Goal: Navigation & Orientation: Find specific page/section

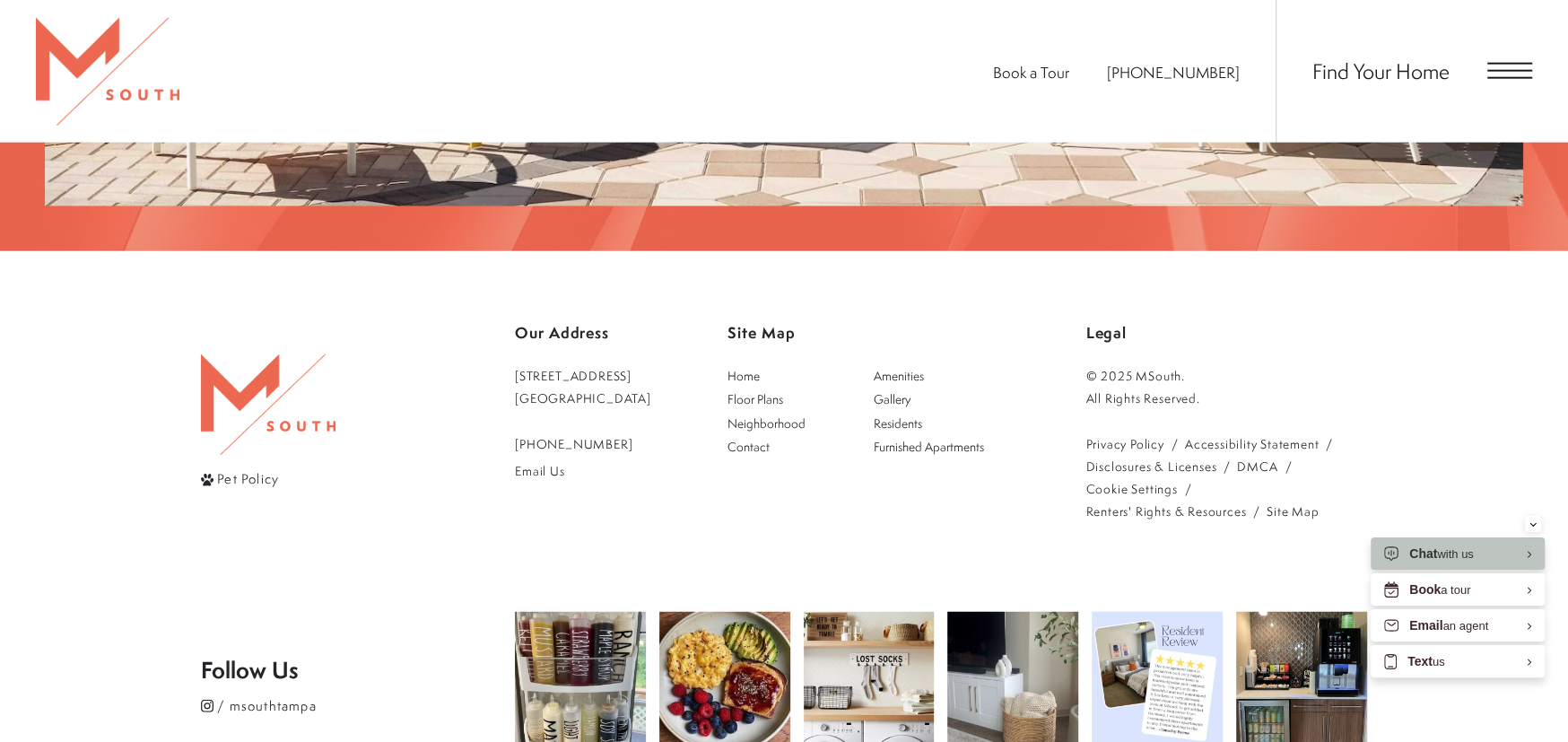
scroll to position [3608, 0]
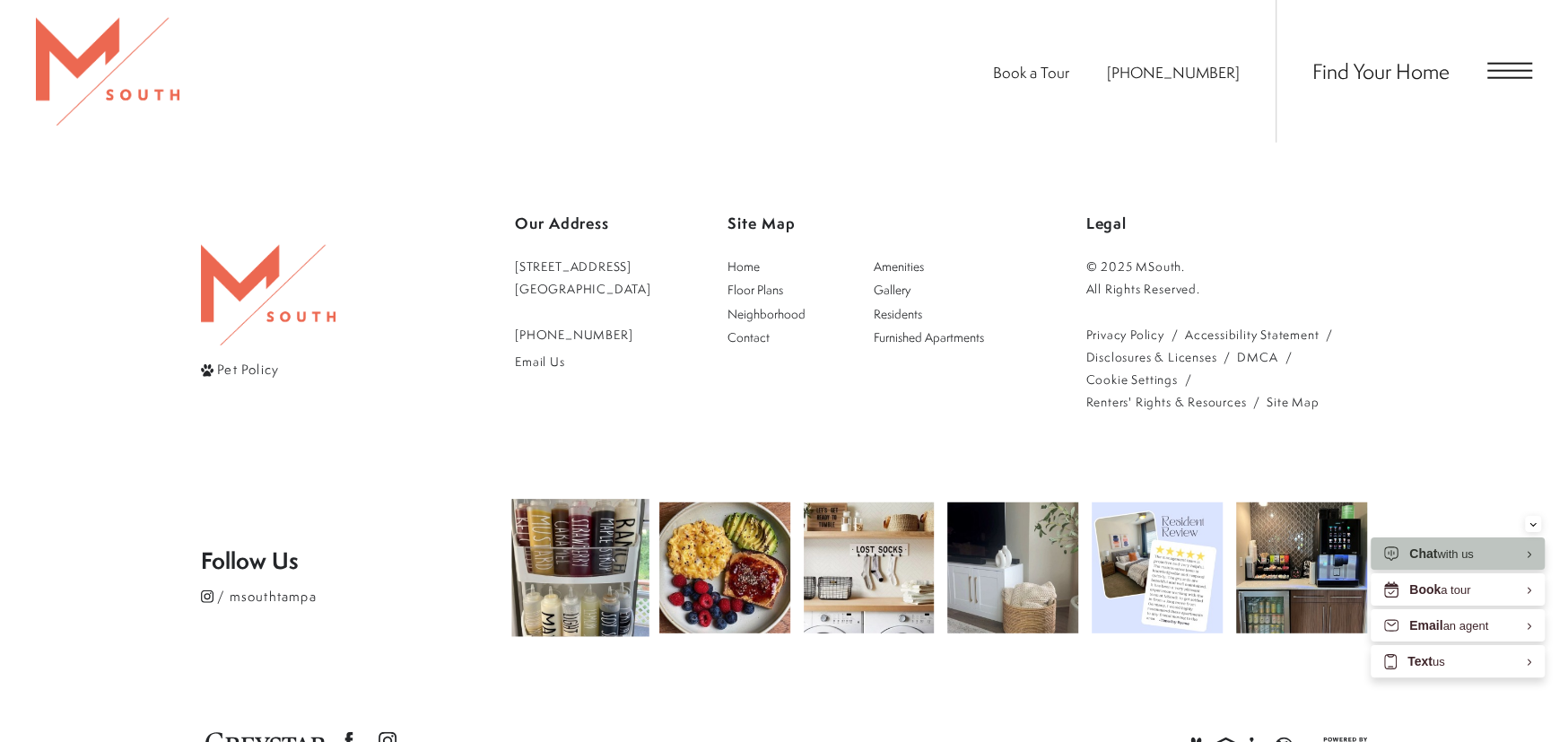
click at [597, 499] on img at bounding box center [579, 567] width 137 height 137
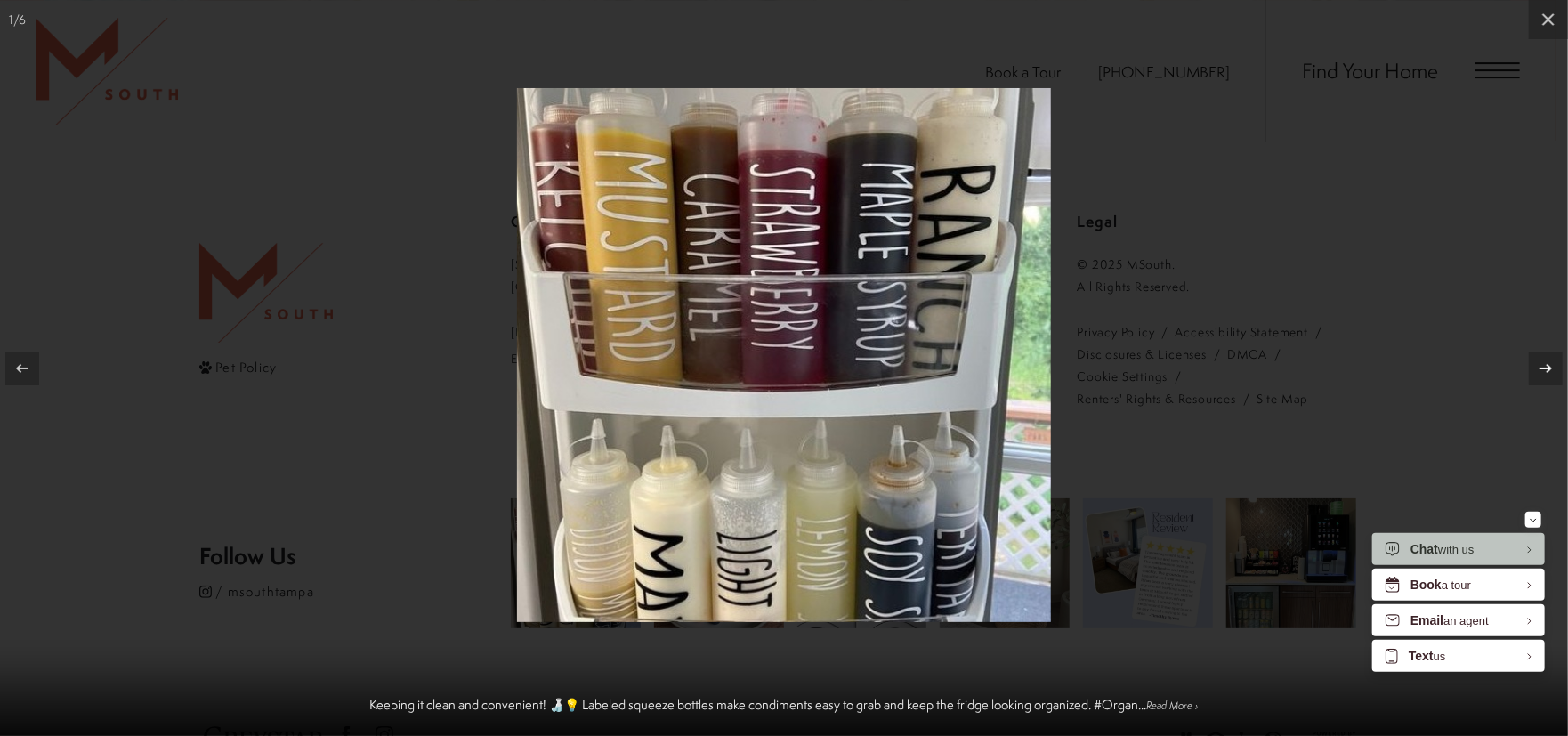
click at [1542, 375] on icon at bounding box center [1546, 368] width 21 height 21
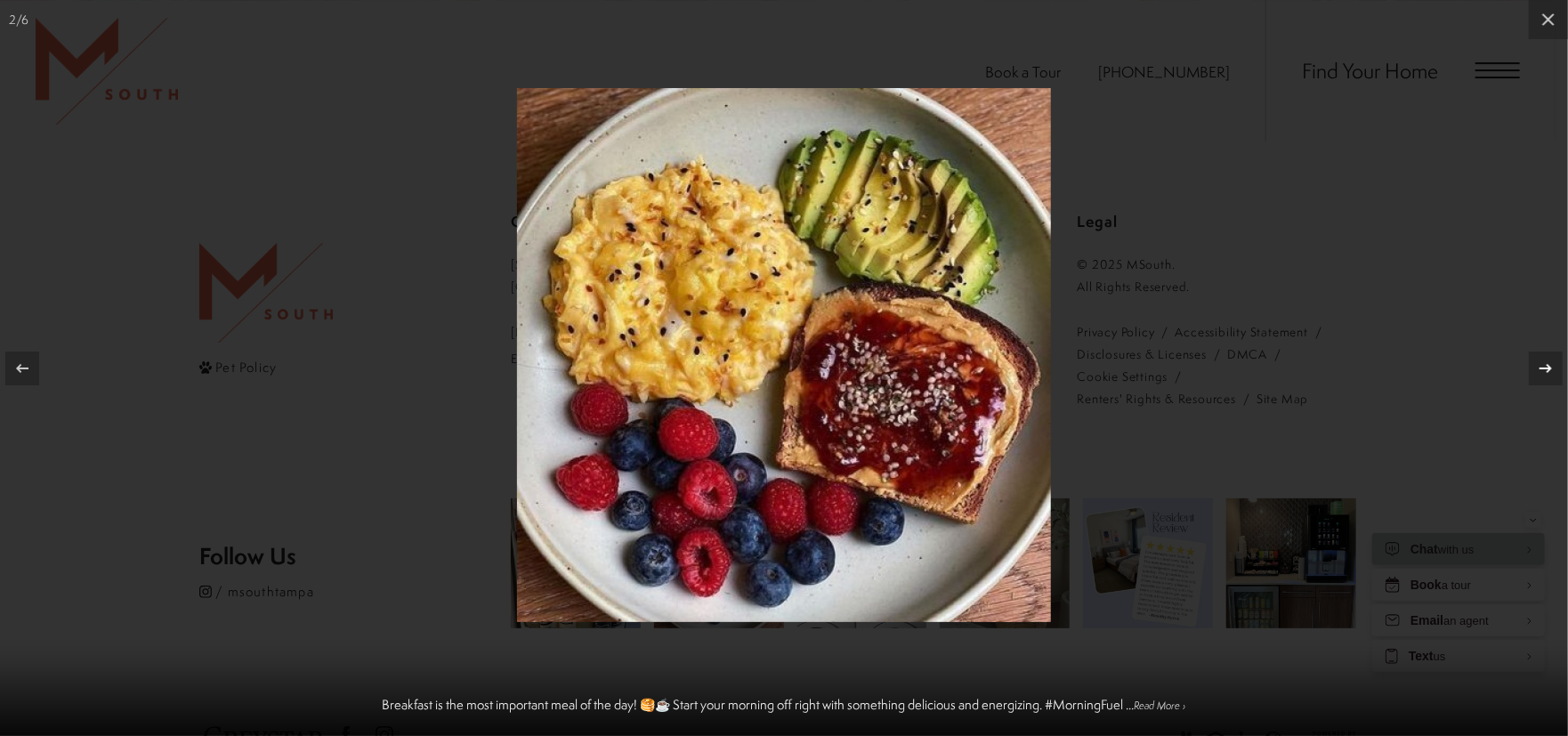
click at [1542, 375] on icon at bounding box center [1546, 368] width 21 height 21
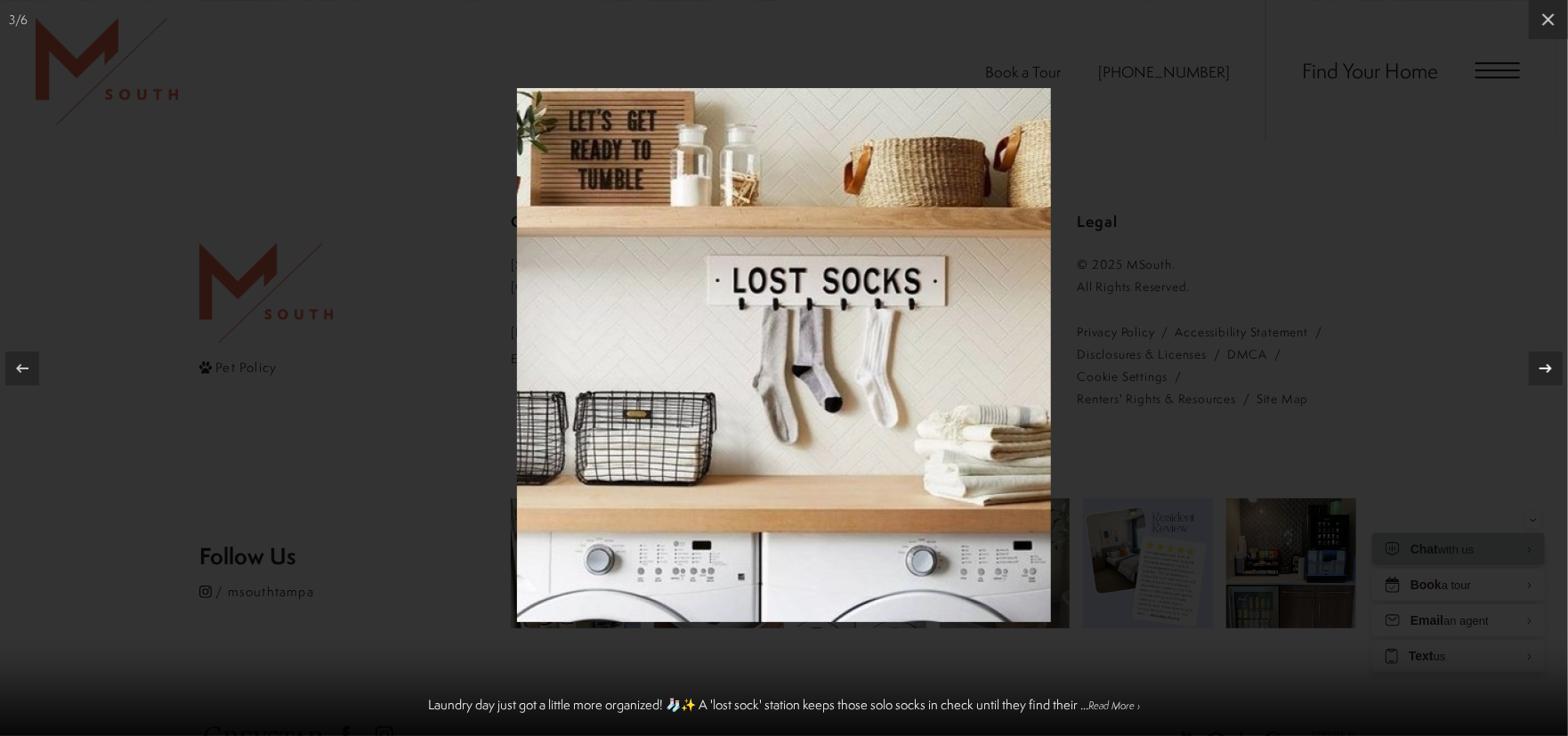
click at [1542, 375] on icon at bounding box center [1546, 368] width 21 height 21
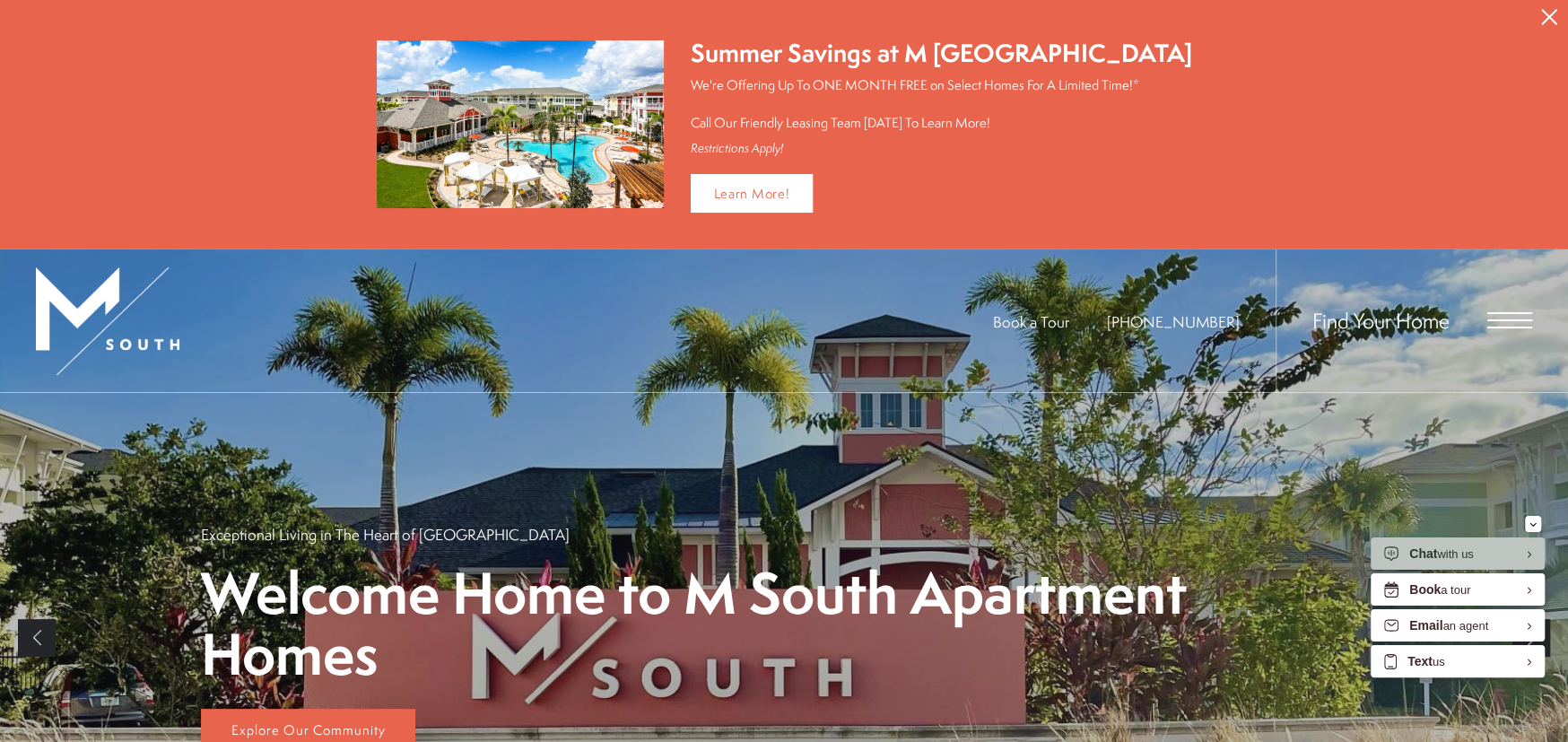
click at [1538, 20] on button "Proceed To Website" at bounding box center [1548, 17] width 38 height 34
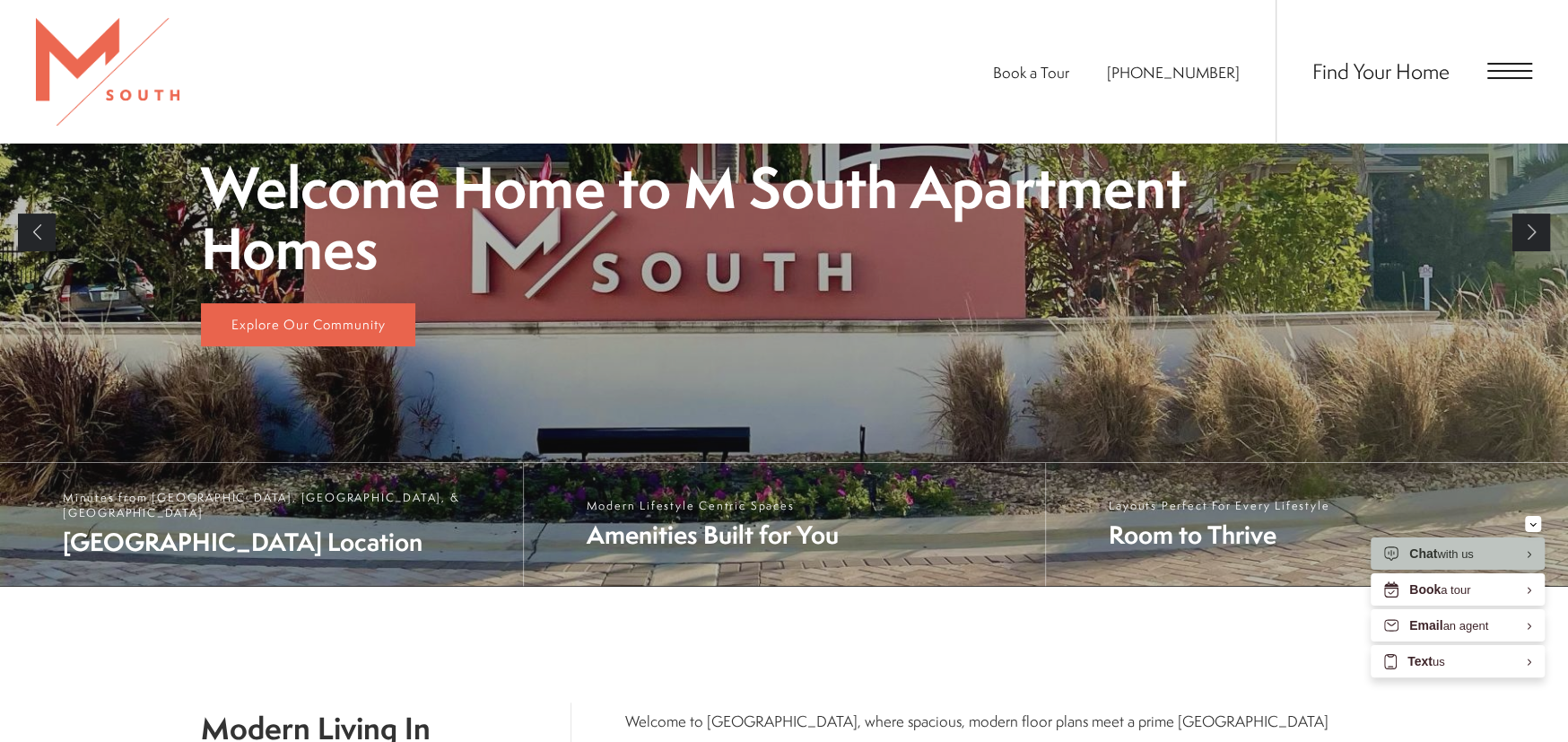
scroll to position [157, 0]
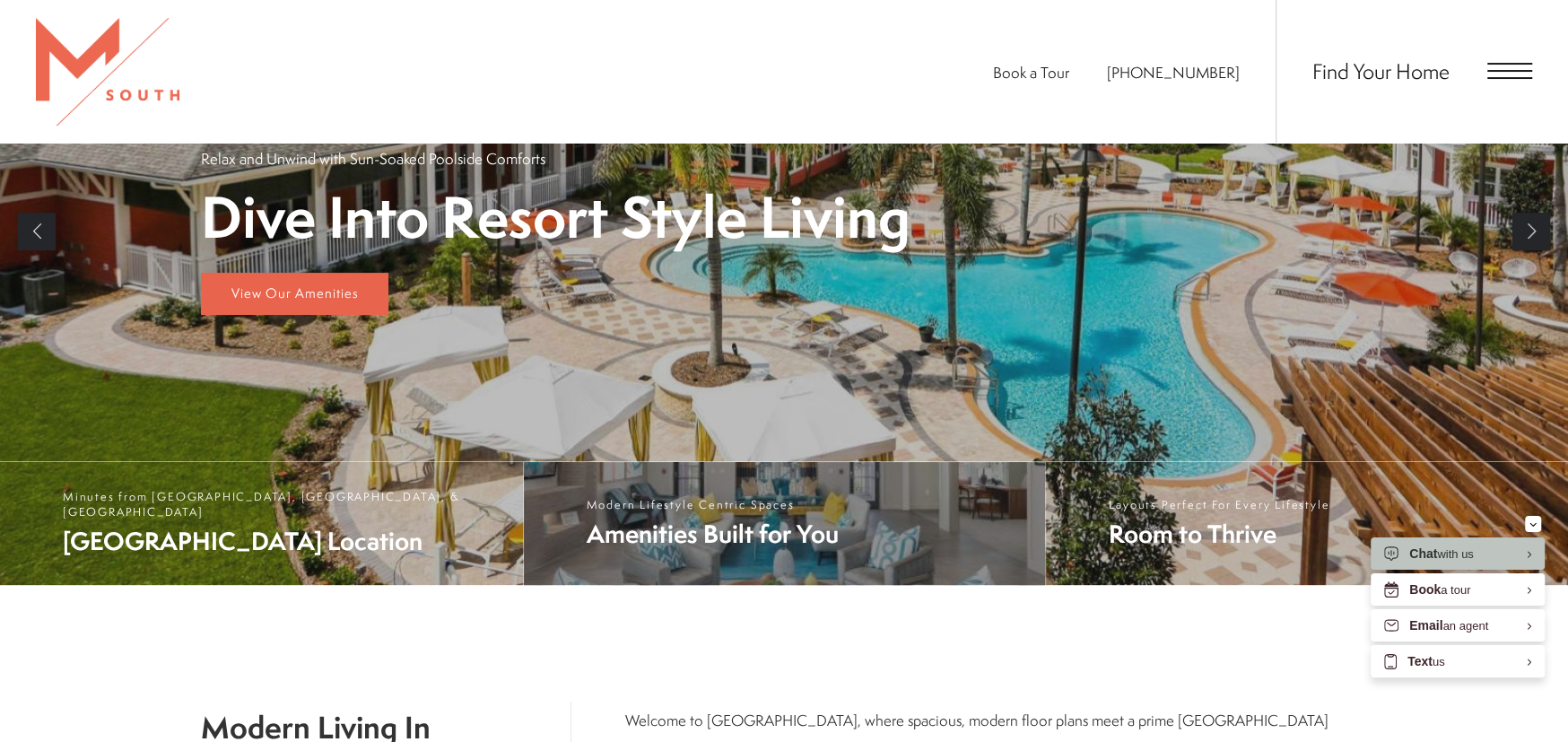
click at [780, 538] on span "Amenities Built for You" at bounding box center [712, 534] width 252 height 34
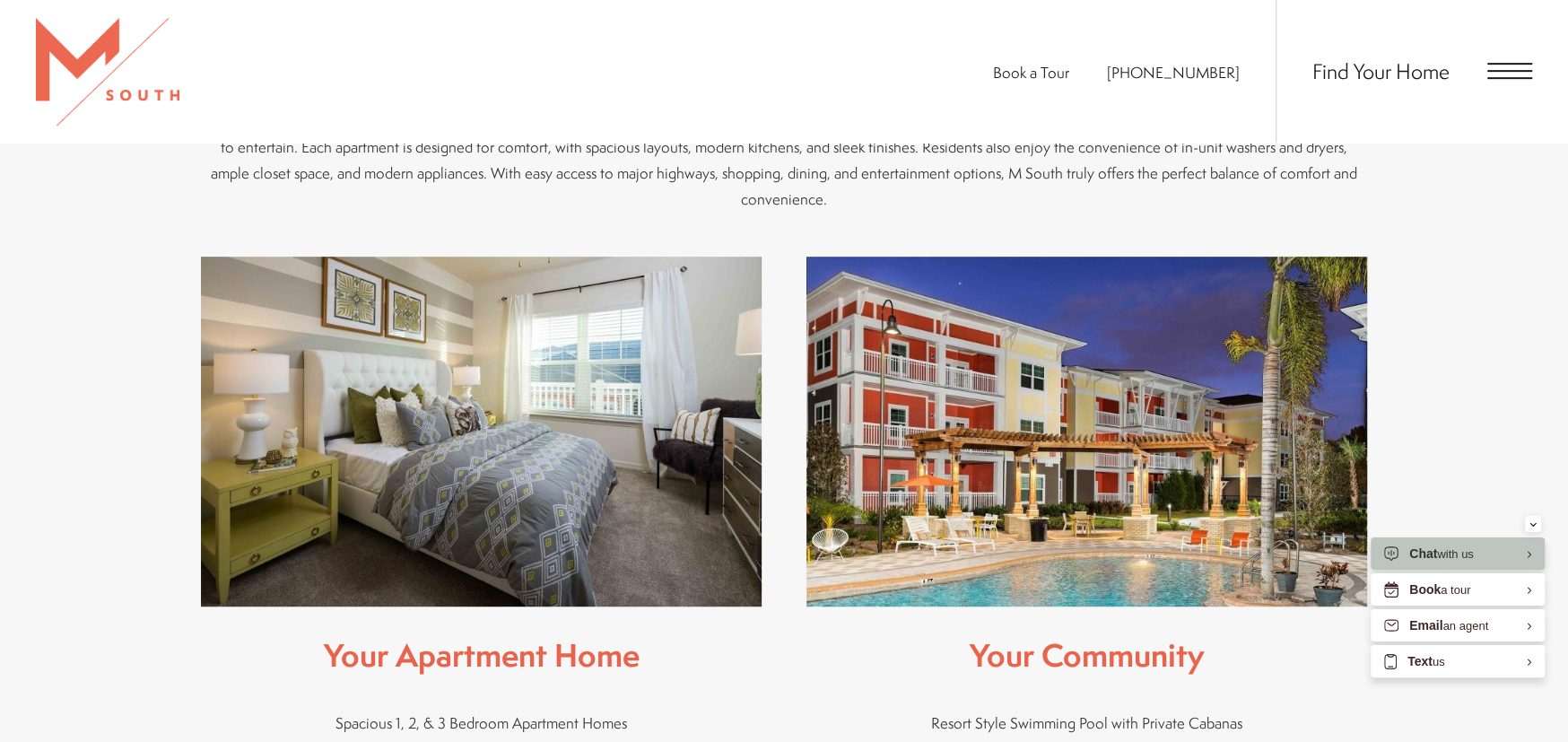
scroll to position [667, 0]
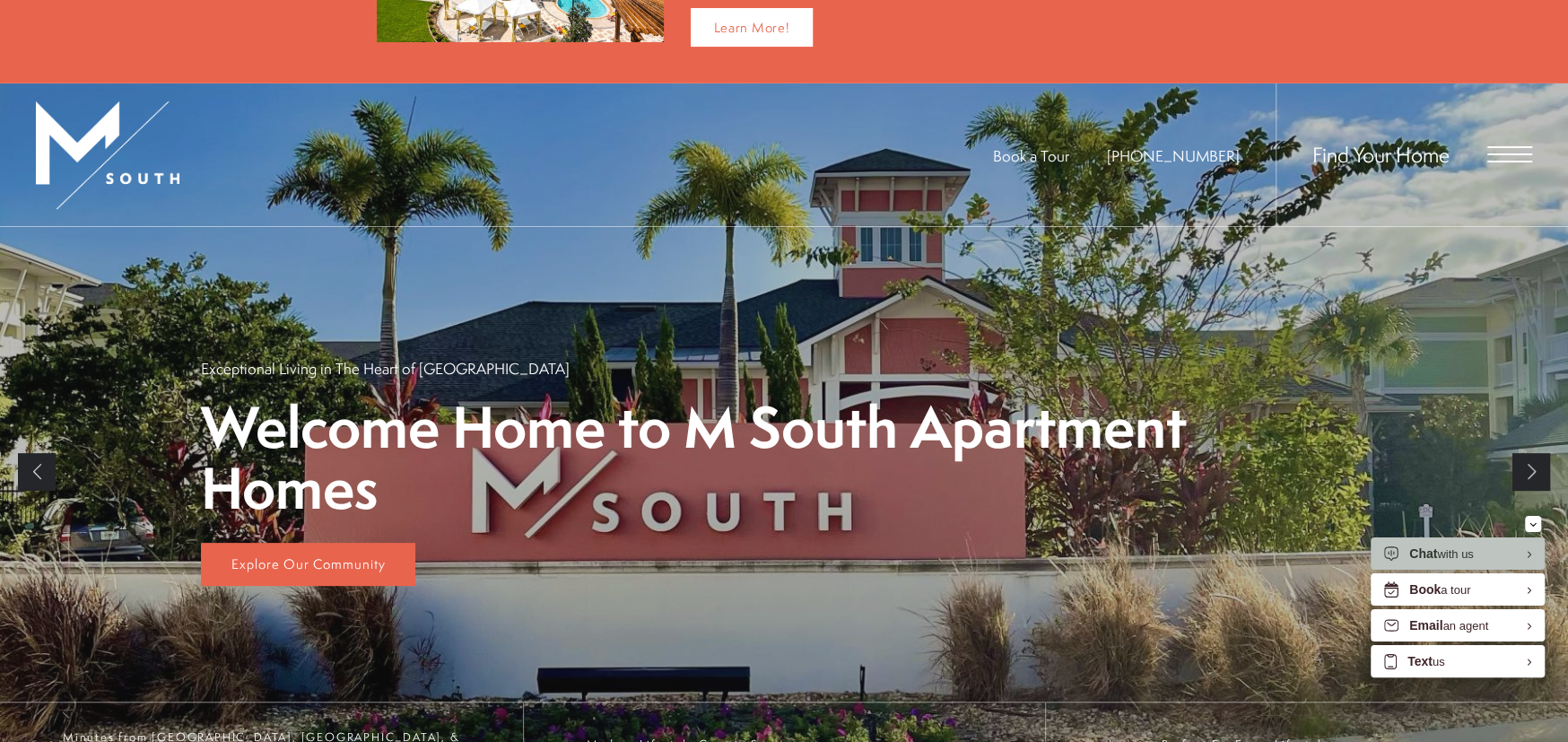
scroll to position [162, 0]
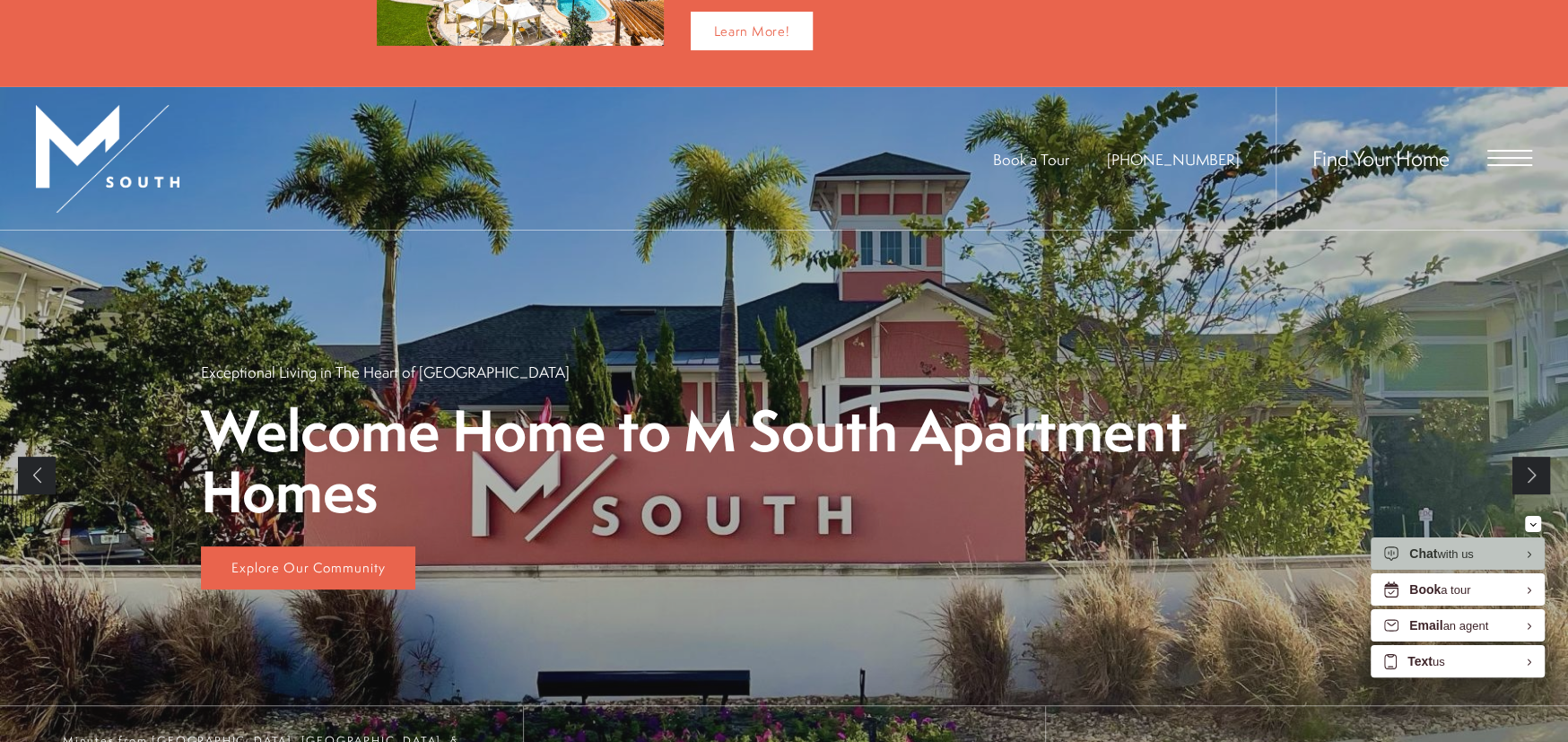
click at [1538, 475] on link "Next" at bounding box center [1531, 475] width 38 height 38
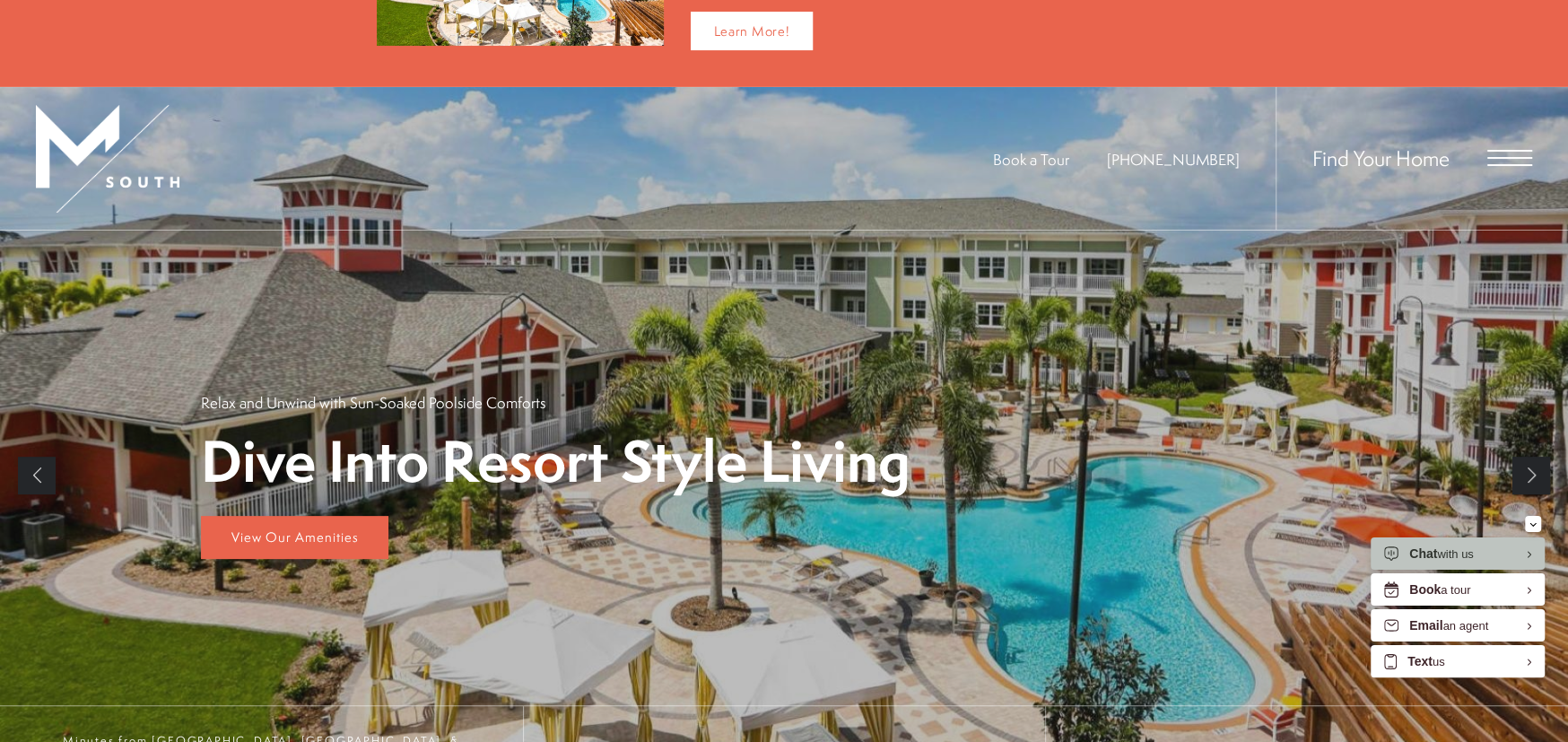
click at [1528, 476] on link "Next" at bounding box center [1531, 475] width 38 height 38
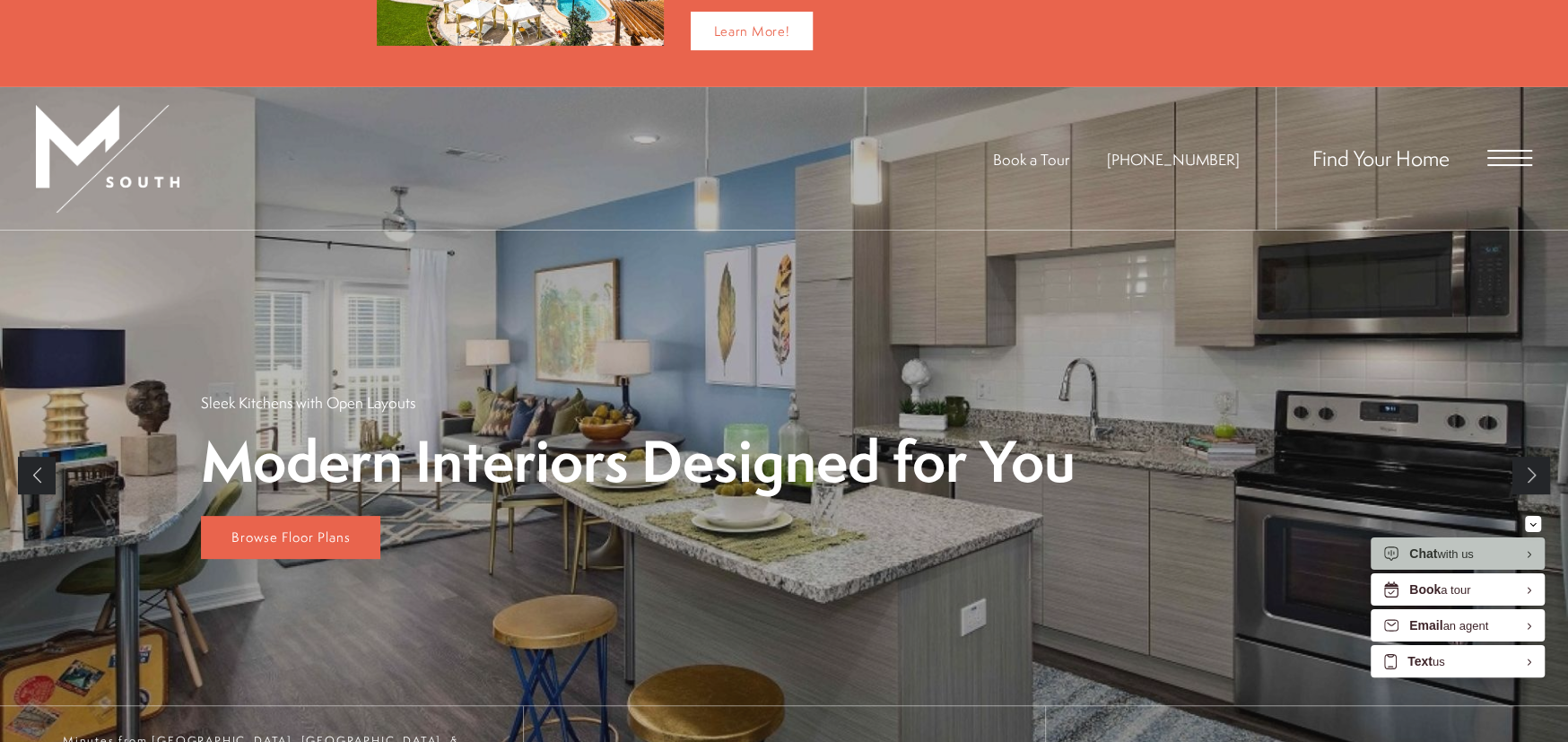
click at [1528, 476] on link "Next" at bounding box center [1531, 475] width 38 height 38
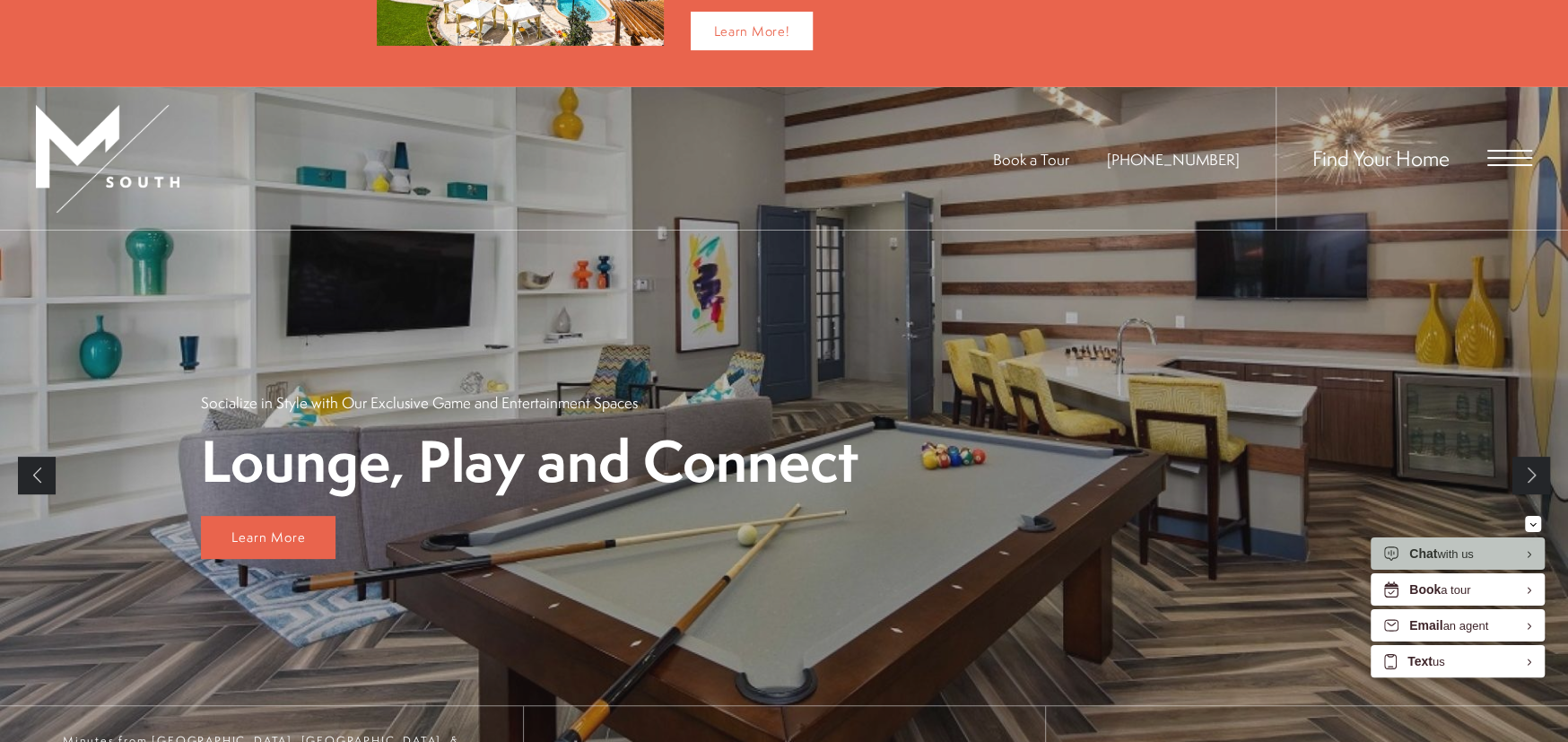
click at [38, 469] on link "Previous" at bounding box center [36, 475] width 38 height 38
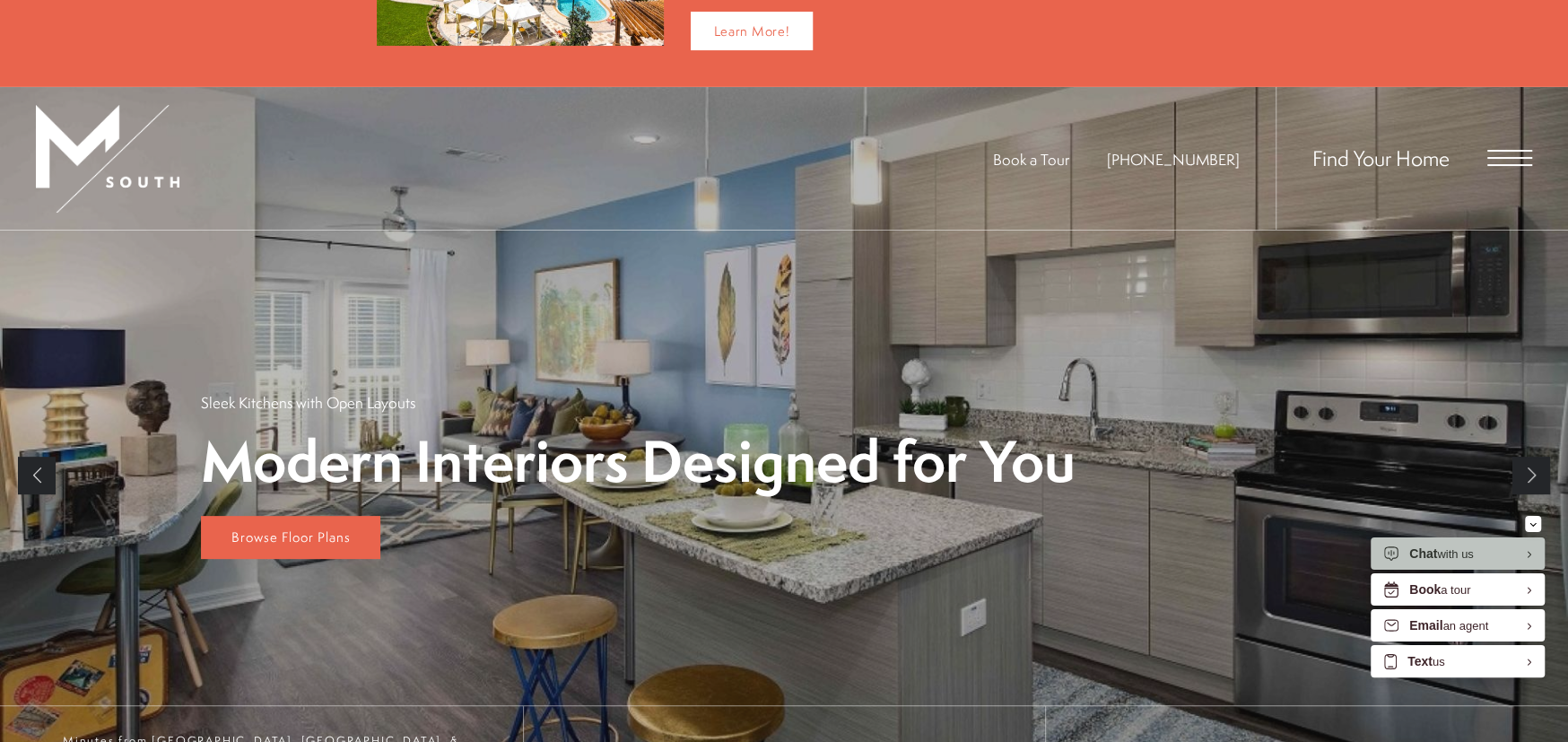
click at [40, 472] on link "Previous" at bounding box center [36, 475] width 38 height 38
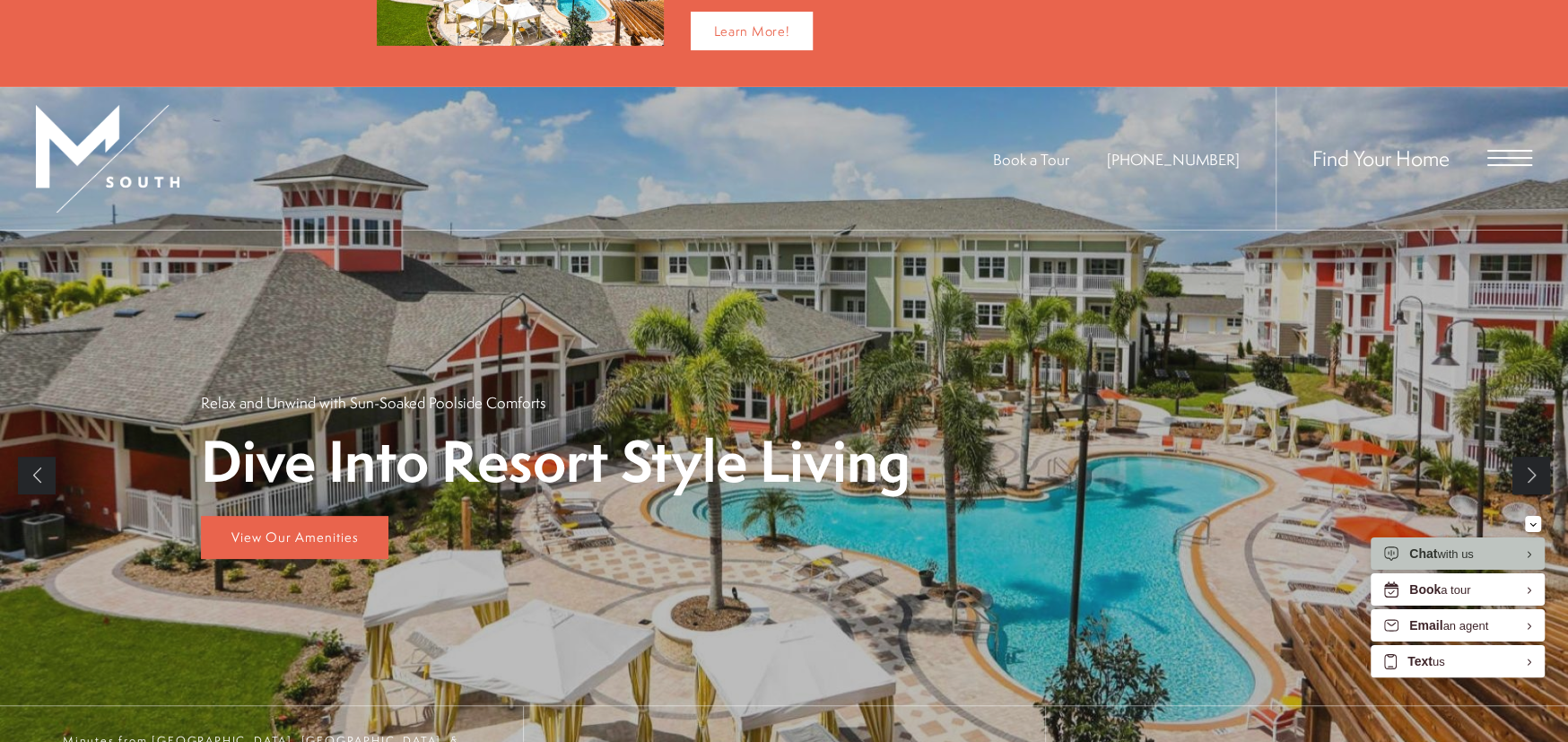
click at [1536, 479] on link "Next" at bounding box center [1531, 475] width 38 height 38
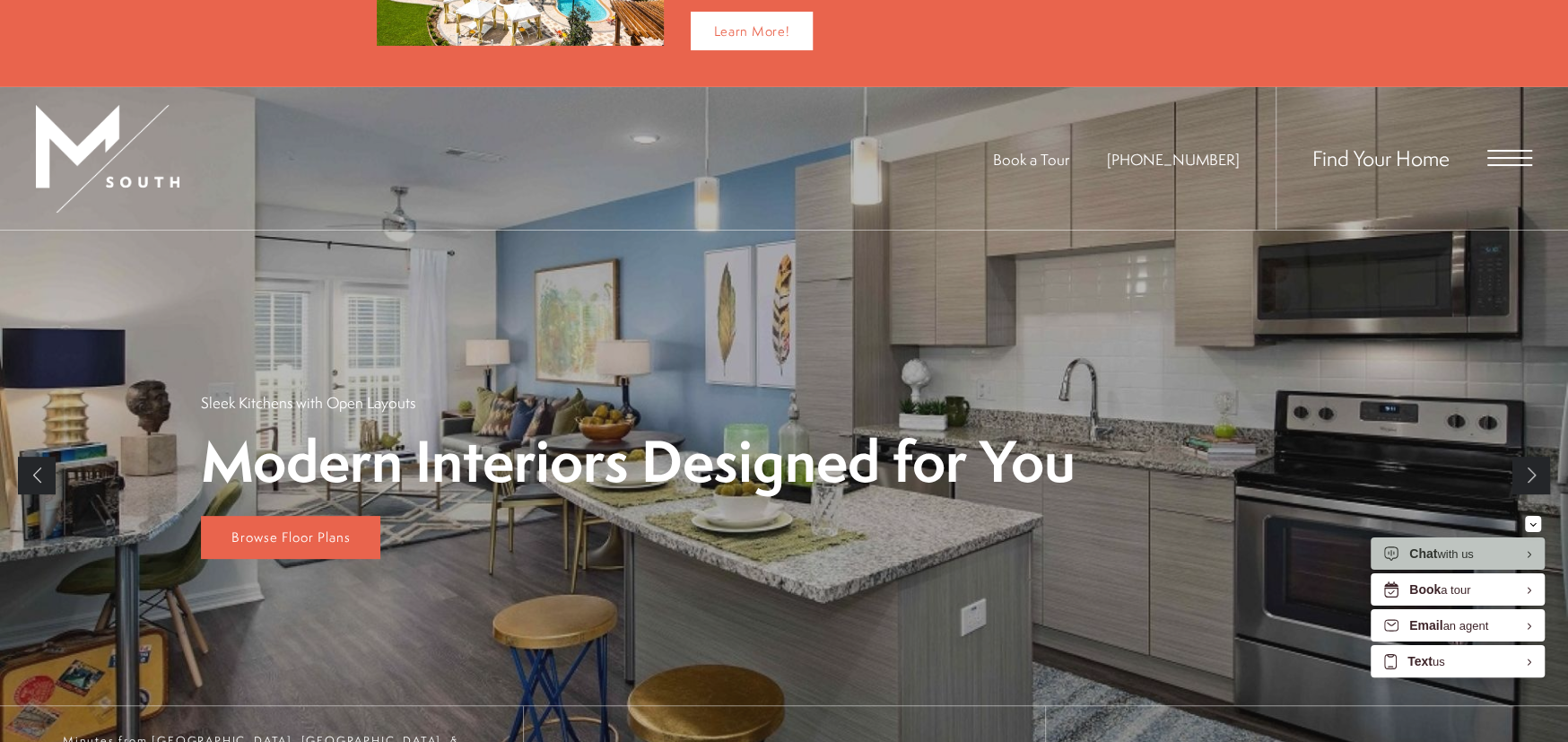
click at [1525, 469] on link "Next" at bounding box center [1531, 475] width 38 height 38
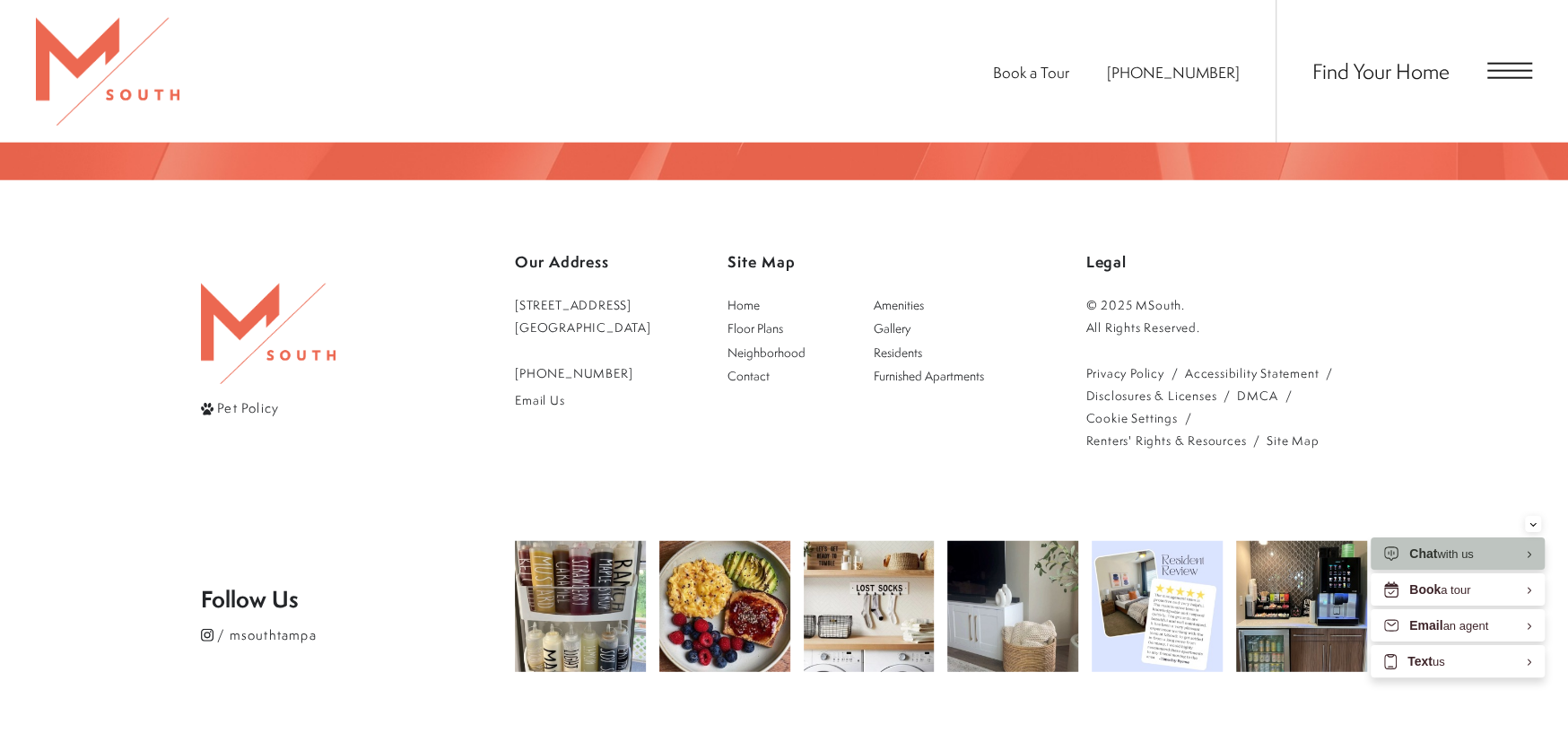
scroll to position [3608, 0]
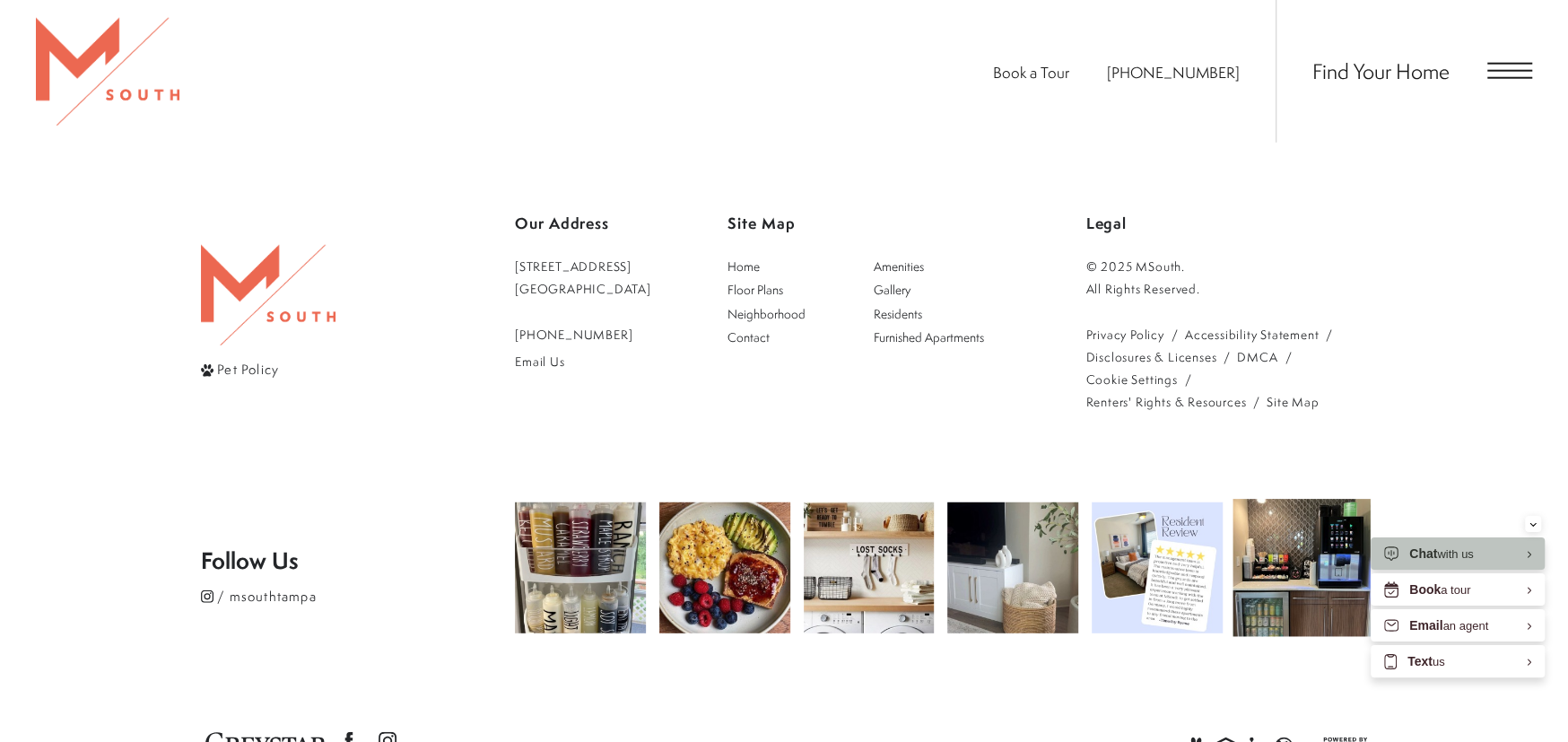
click at [1322, 503] on img at bounding box center [1300, 567] width 137 height 137
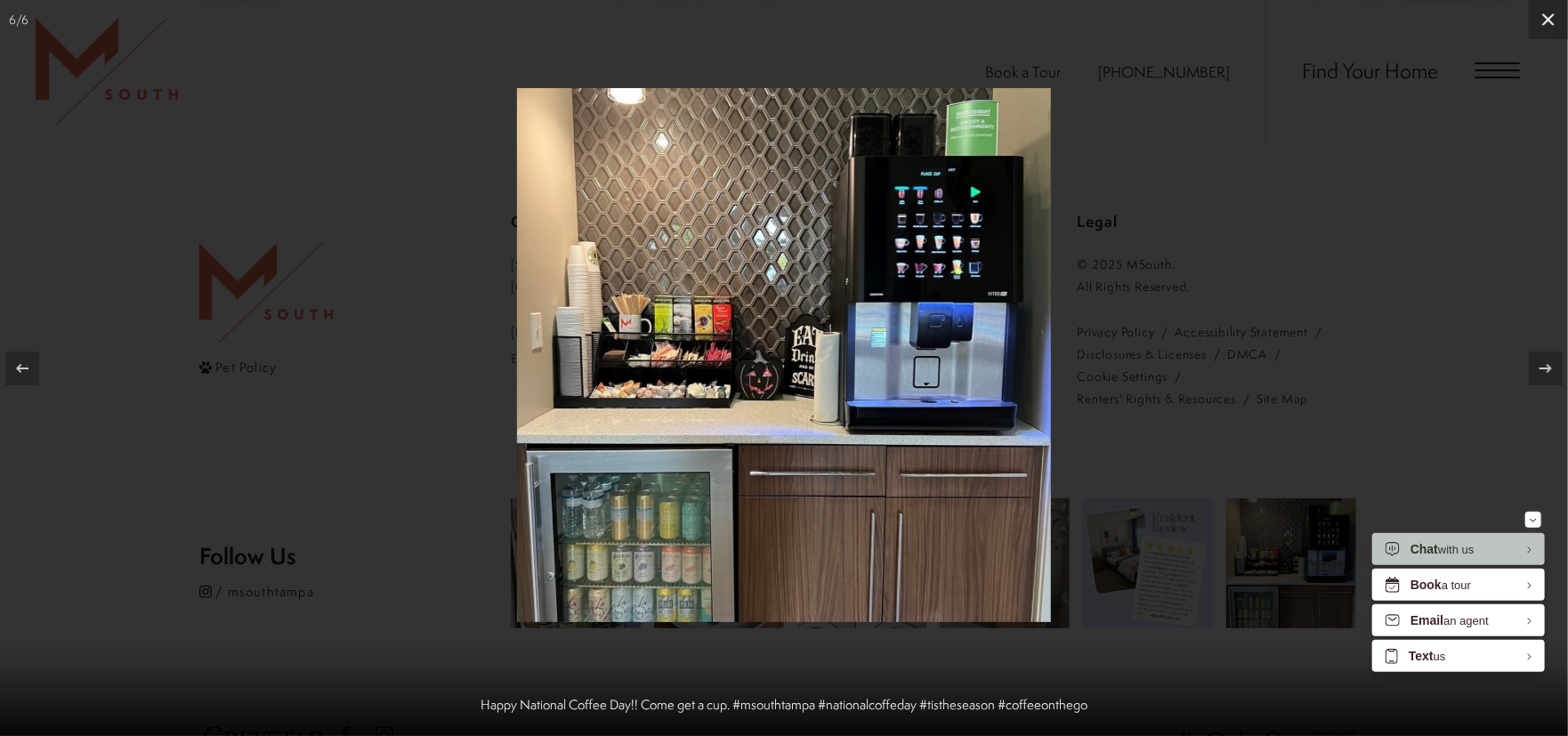
click at [1544, 23] on icon at bounding box center [1548, 19] width 13 height 13
